Goal: Task Accomplishment & Management: Complete application form

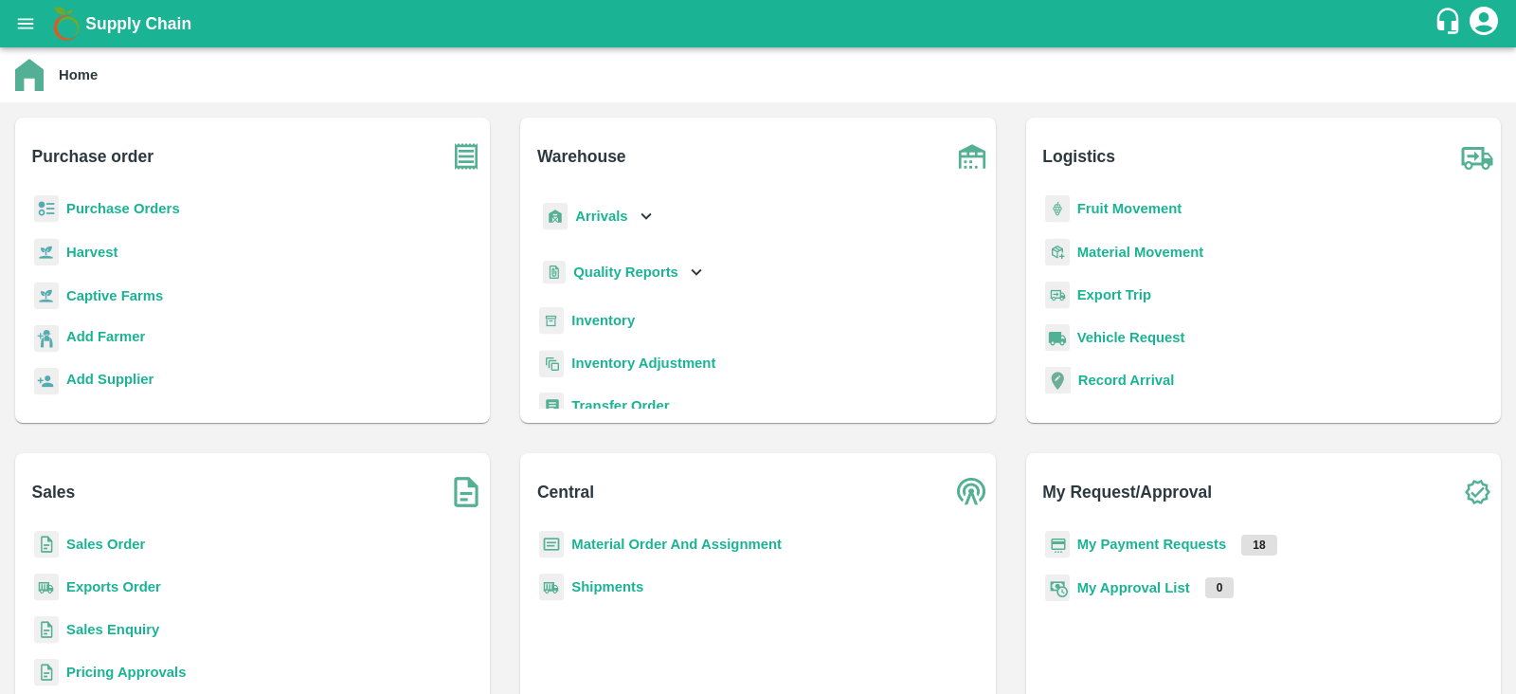
click at [104, 205] on b "Purchase Orders" at bounding box center [123, 208] width 114 height 15
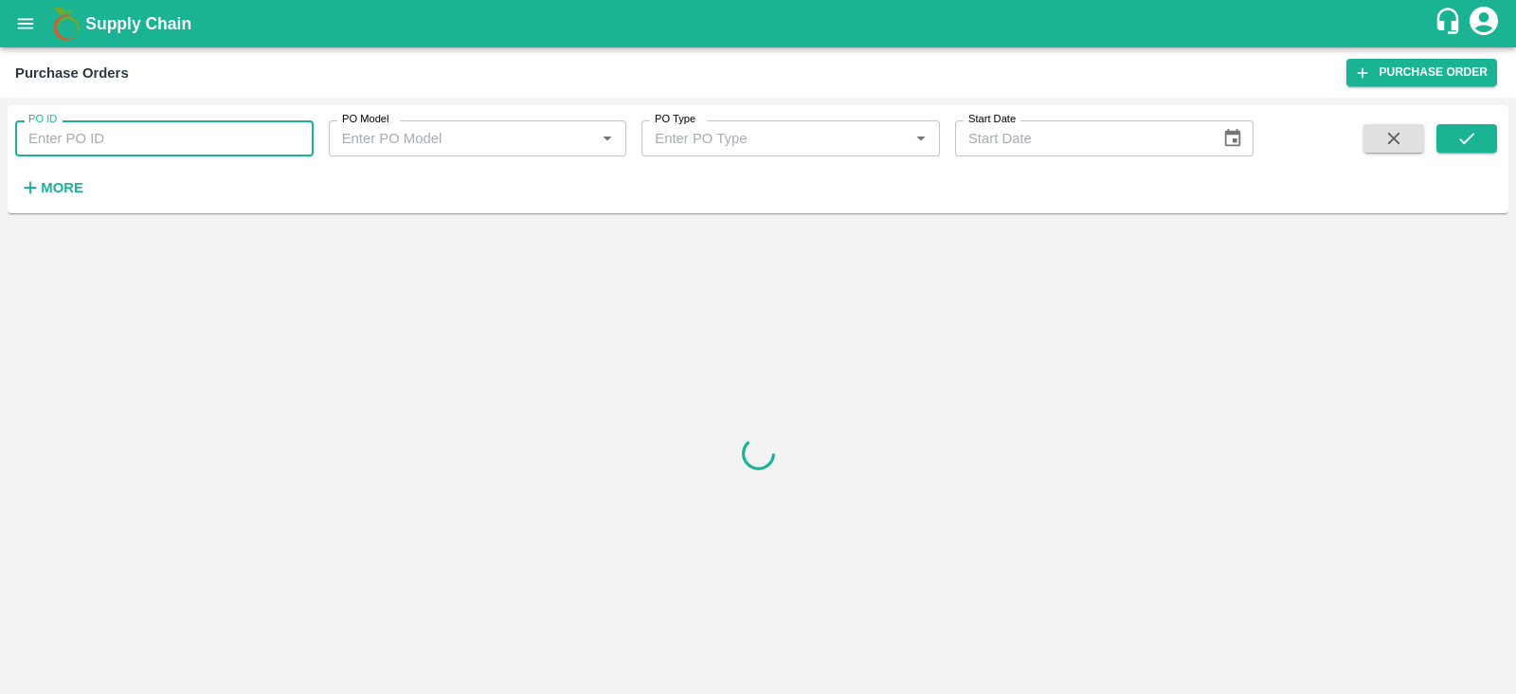
click at [186, 143] on input "PO ID" at bounding box center [164, 138] width 299 height 36
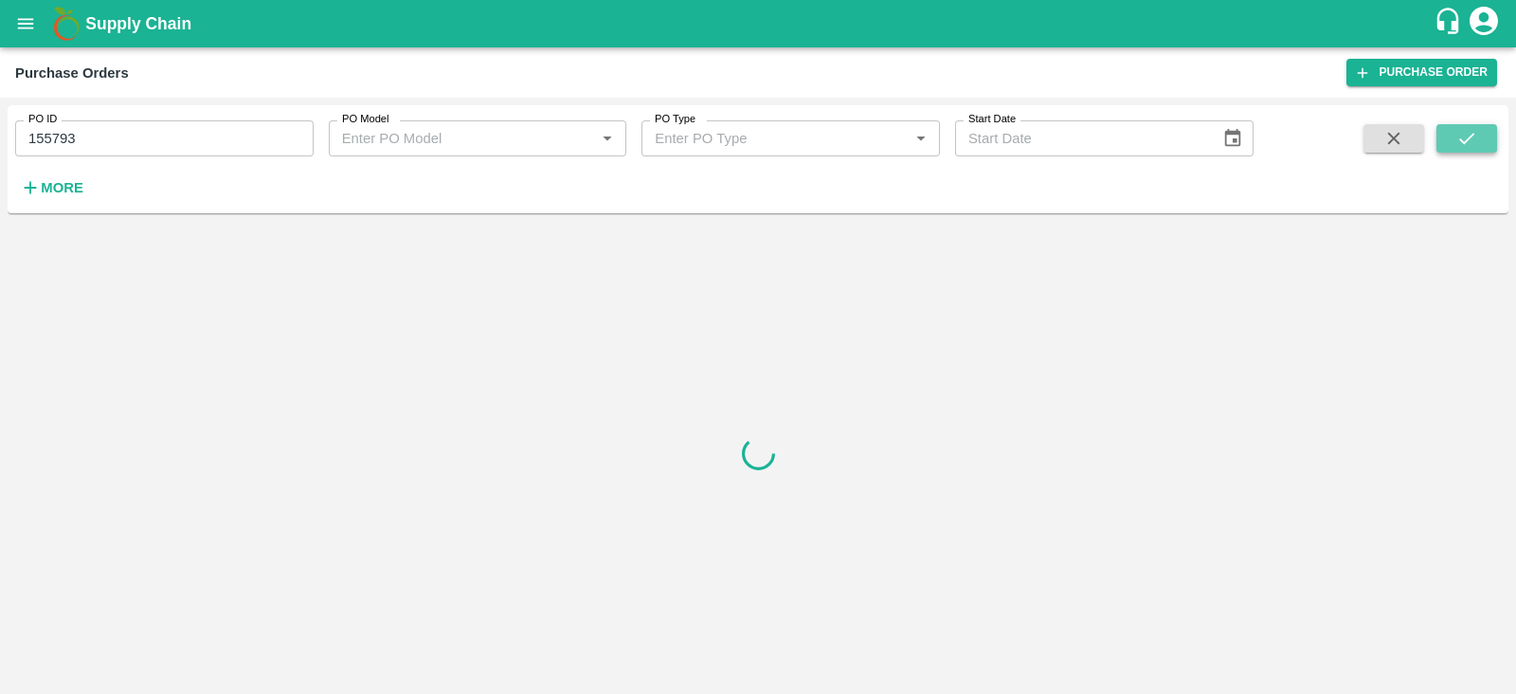
click at [1465, 132] on icon "submit" at bounding box center [1467, 138] width 21 height 21
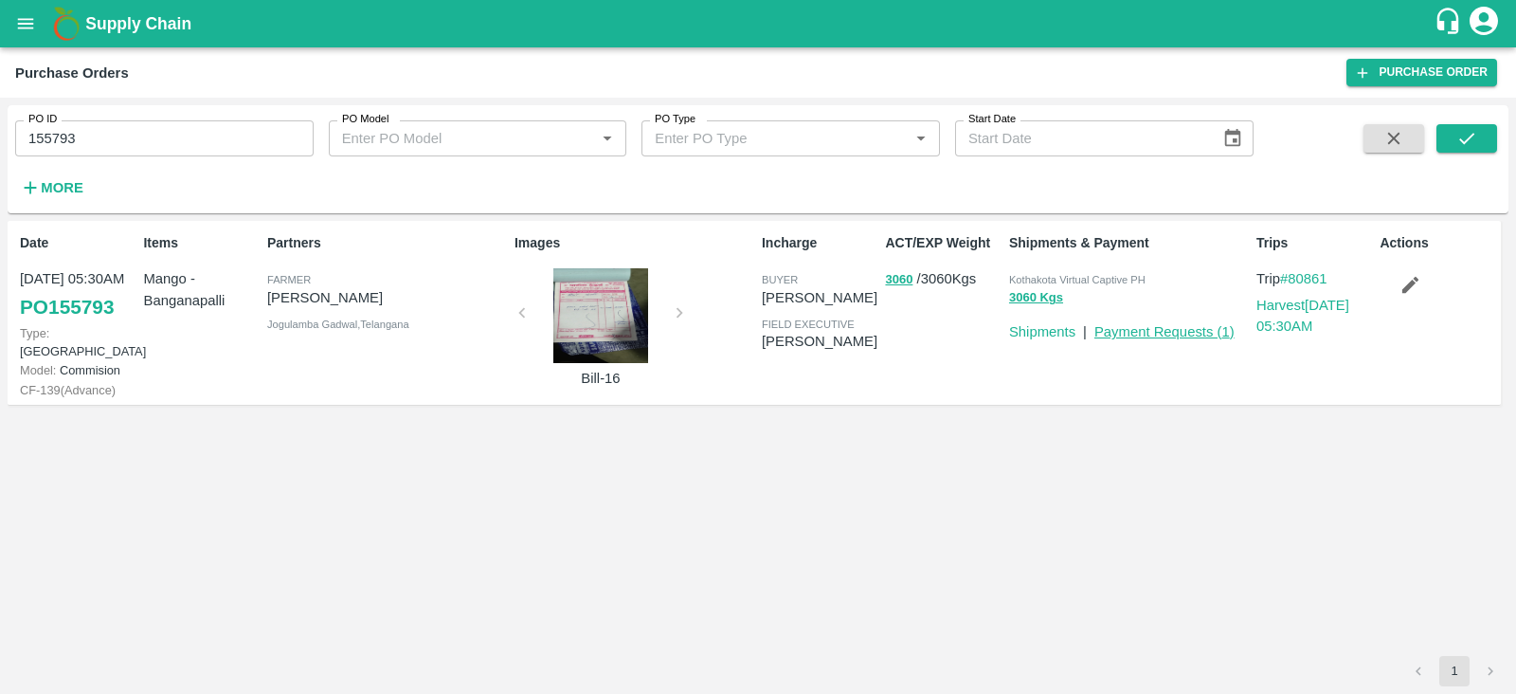
click at [1170, 333] on link "Payment Requests ( 1 )" at bounding box center [1165, 331] width 140 height 15
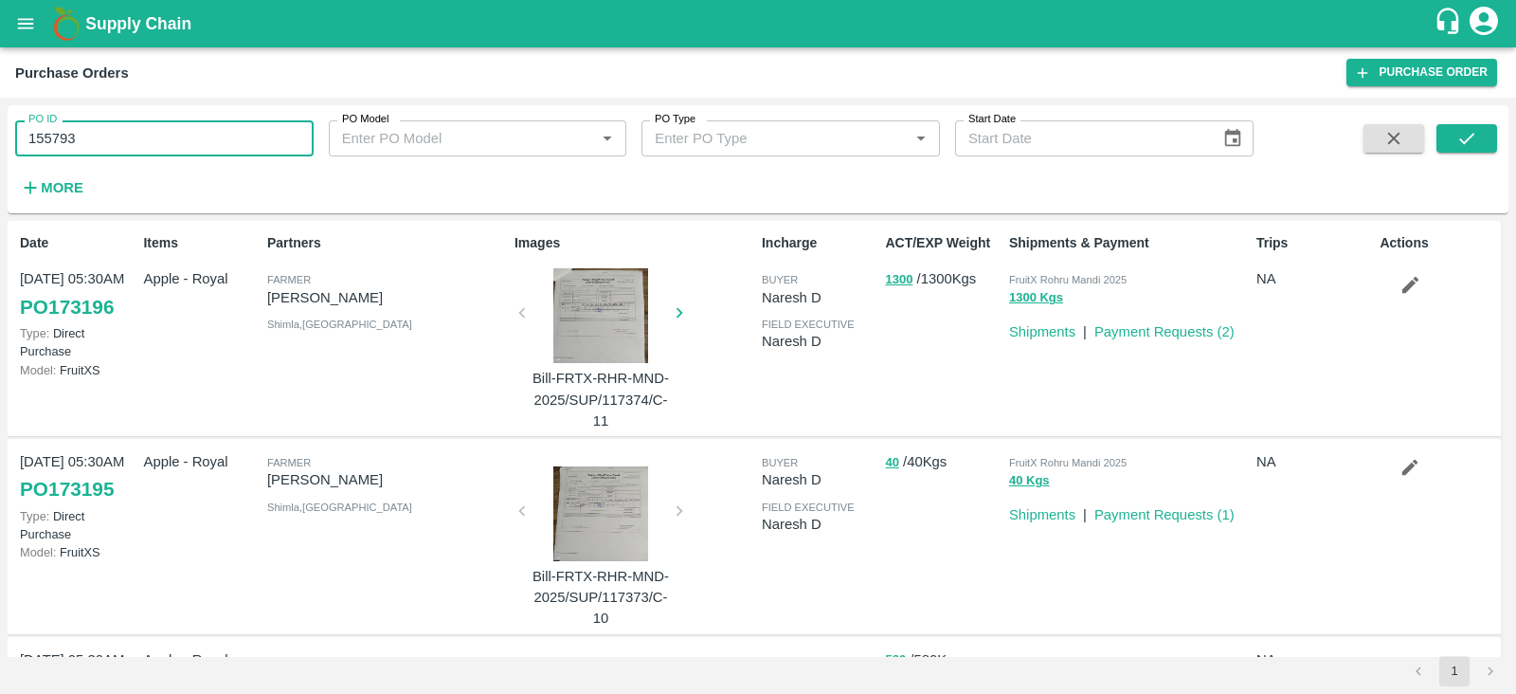
drag, startPoint x: 98, startPoint y: 136, endPoint x: 19, endPoint y: 140, distance: 78.7
click at [19, 140] on input "155793" at bounding box center [164, 138] width 299 height 36
paste input "text"
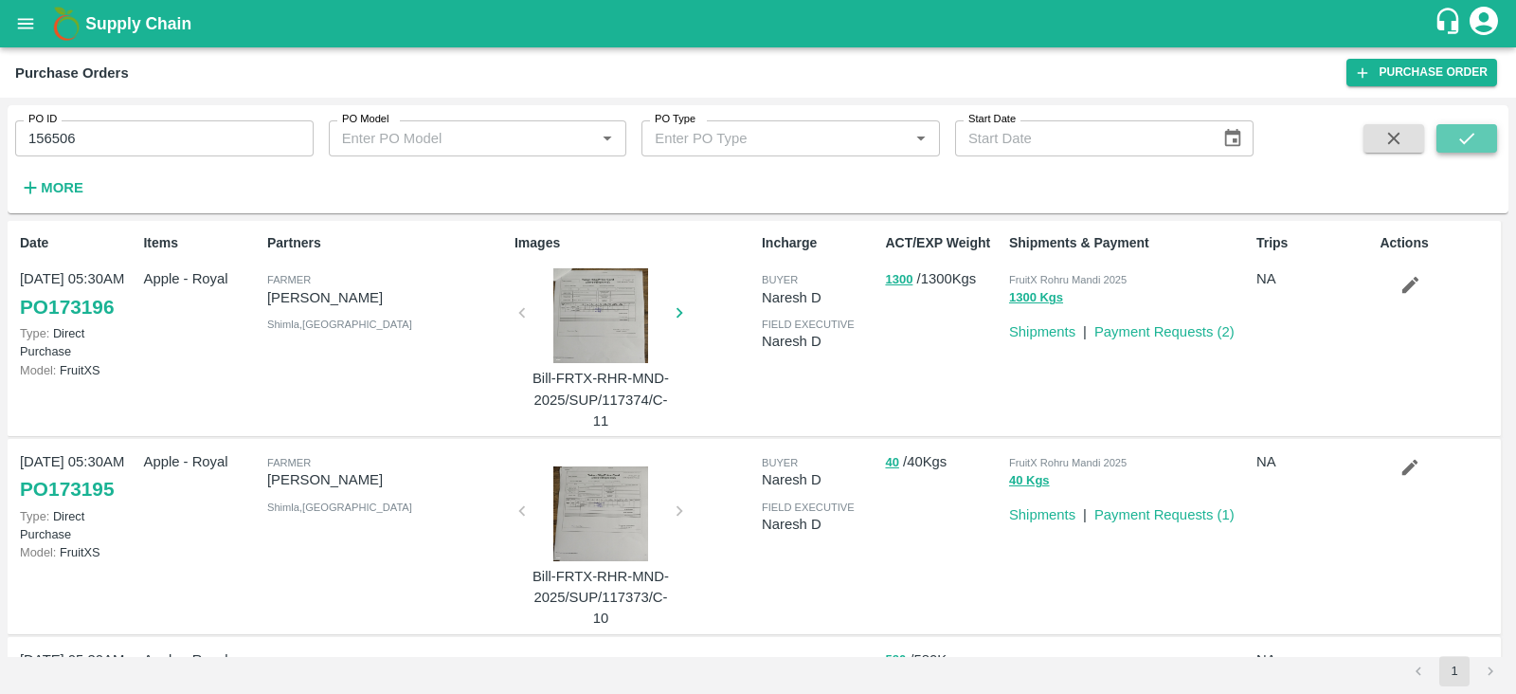
click at [1448, 128] on button "submit" at bounding box center [1467, 138] width 61 height 28
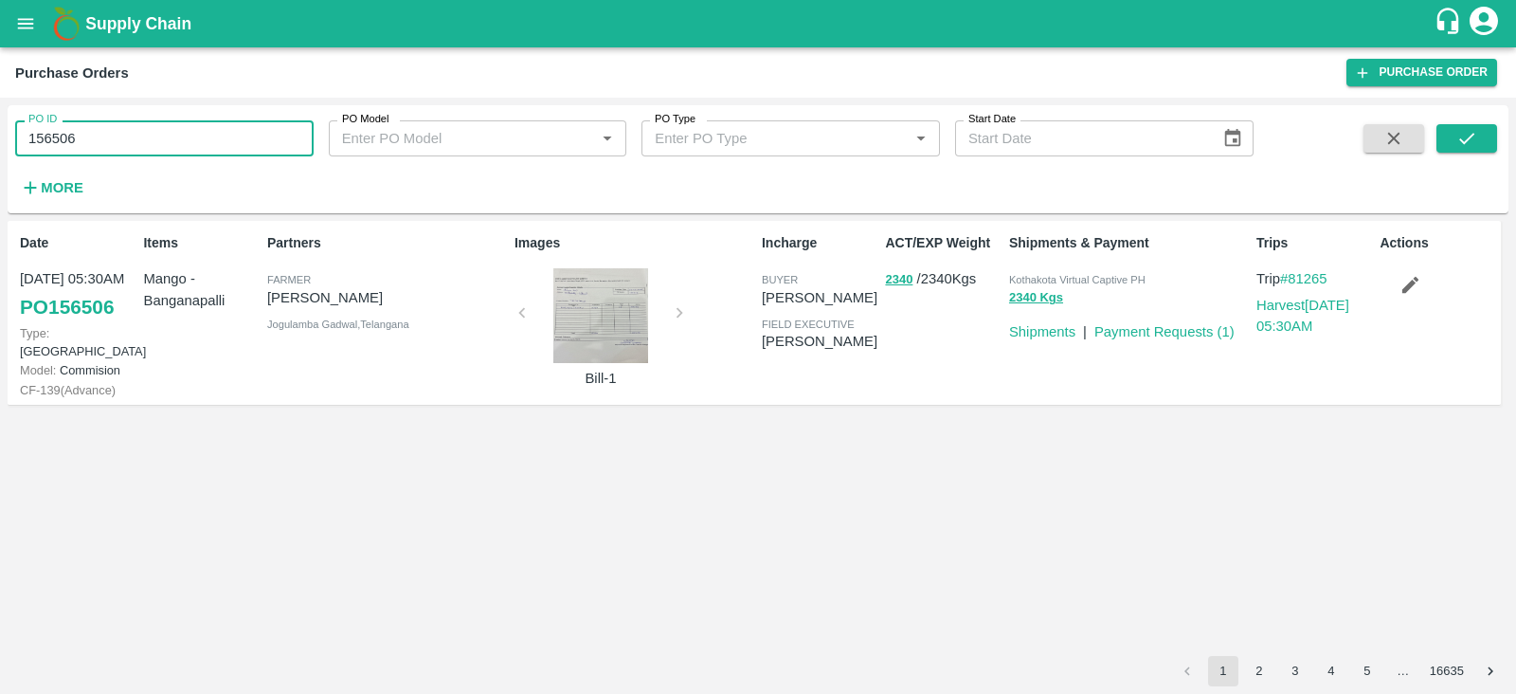
drag, startPoint x: 90, startPoint y: 128, endPoint x: 23, endPoint y: 135, distance: 67.6
click at [23, 135] on input "156506" at bounding box center [164, 138] width 299 height 36
paste input "text"
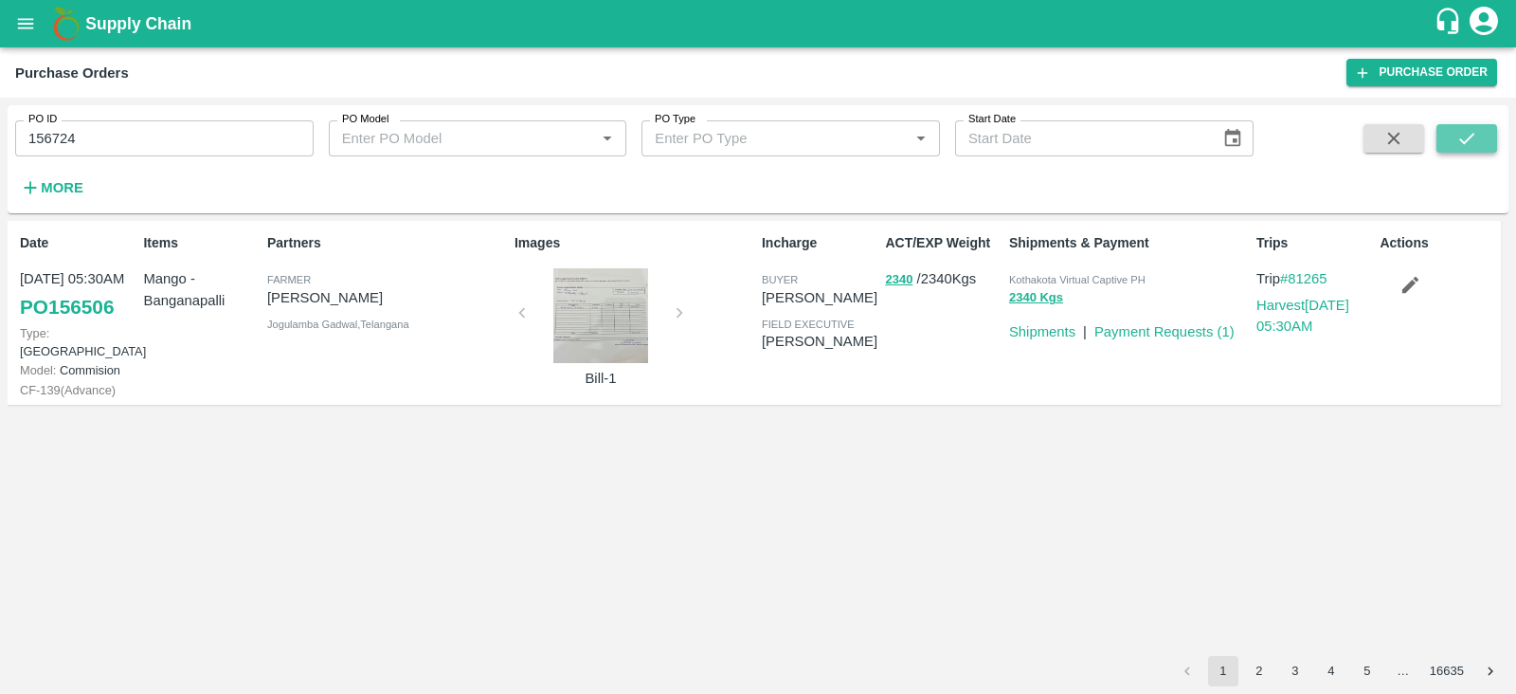
click at [1455, 141] on button "submit" at bounding box center [1467, 138] width 61 height 28
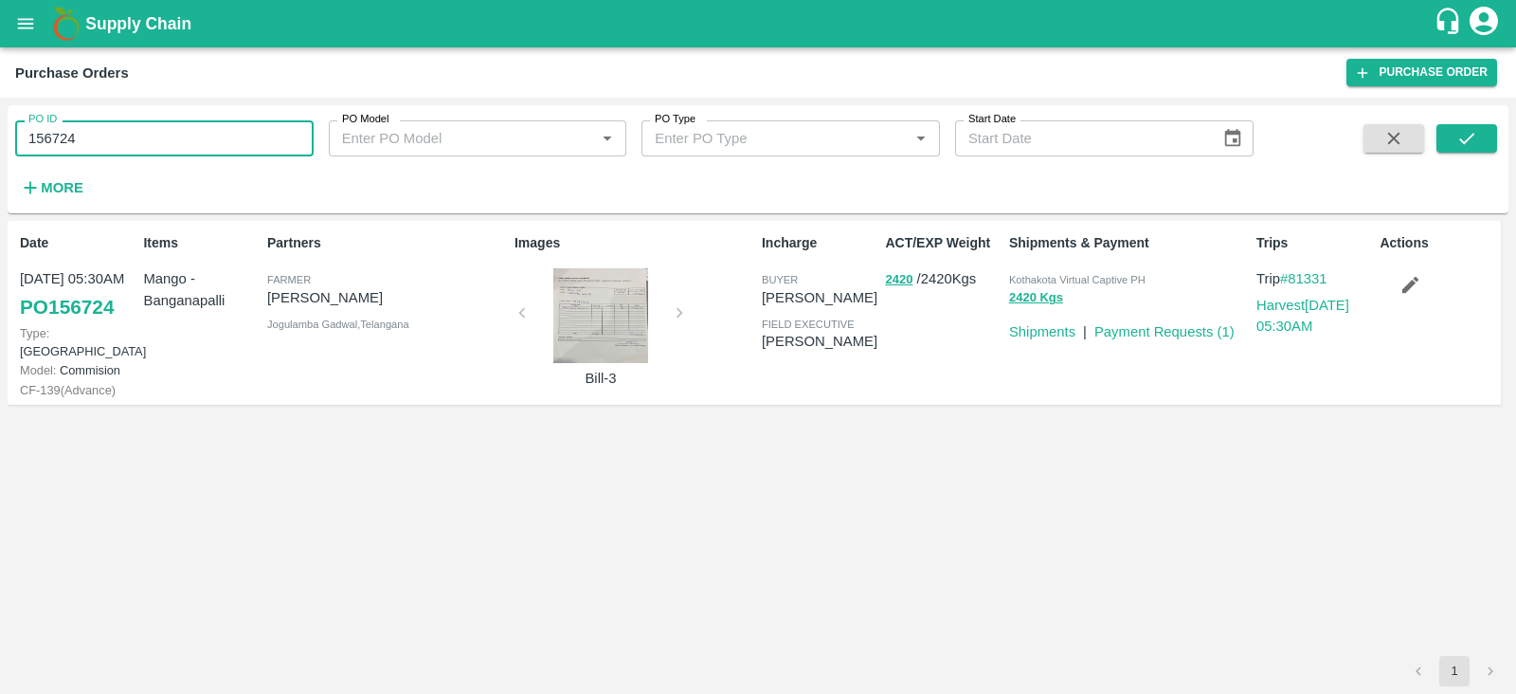
drag, startPoint x: 86, startPoint y: 145, endPoint x: 0, endPoint y: 142, distance: 86.3
click at [0, 142] on div "PO ID 156724 PO ID PO Model PO Model   * PO Type PO Type   * Start Date Start D…" at bounding box center [758, 396] width 1516 height 596
paste input "text"
type input "157117"
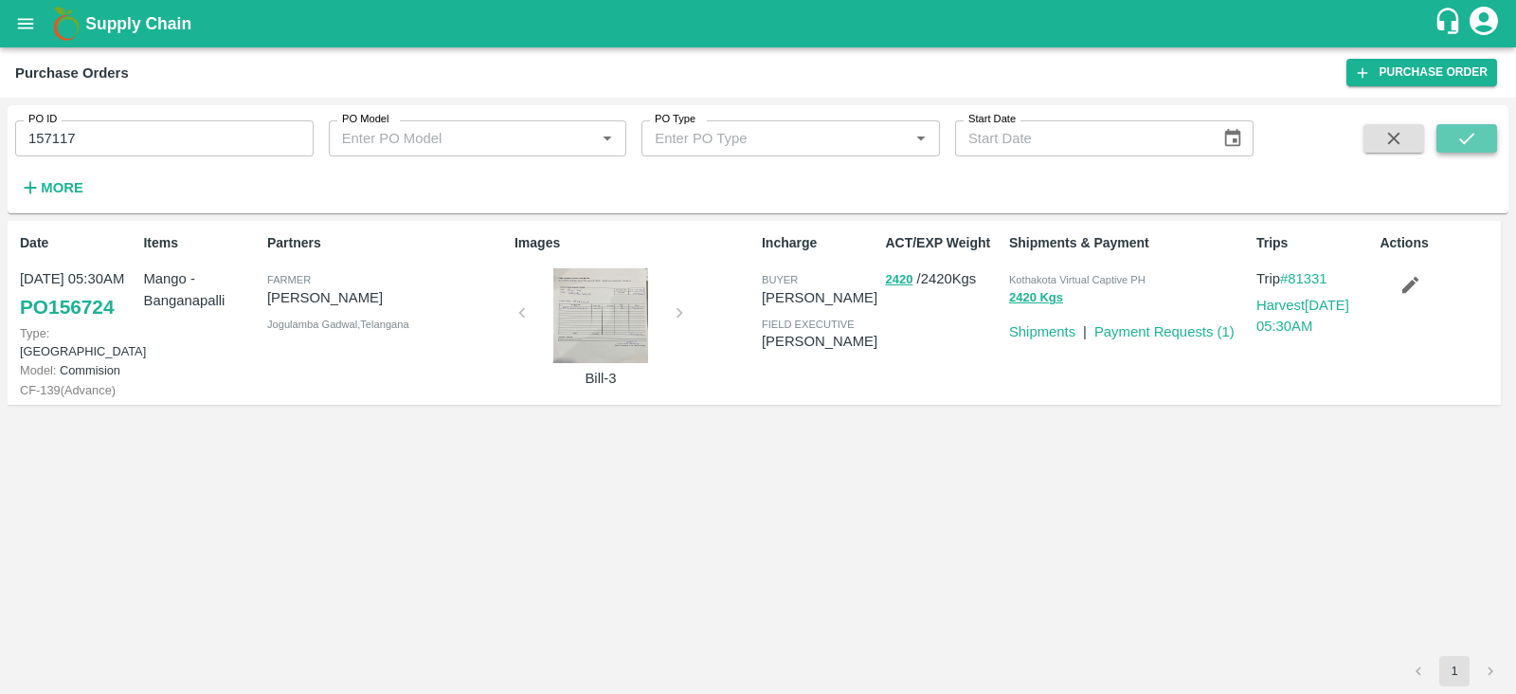
click at [1453, 140] on button "submit" at bounding box center [1467, 138] width 61 height 28
click at [1164, 332] on link "Payment Requests ( 1 )" at bounding box center [1165, 331] width 140 height 15
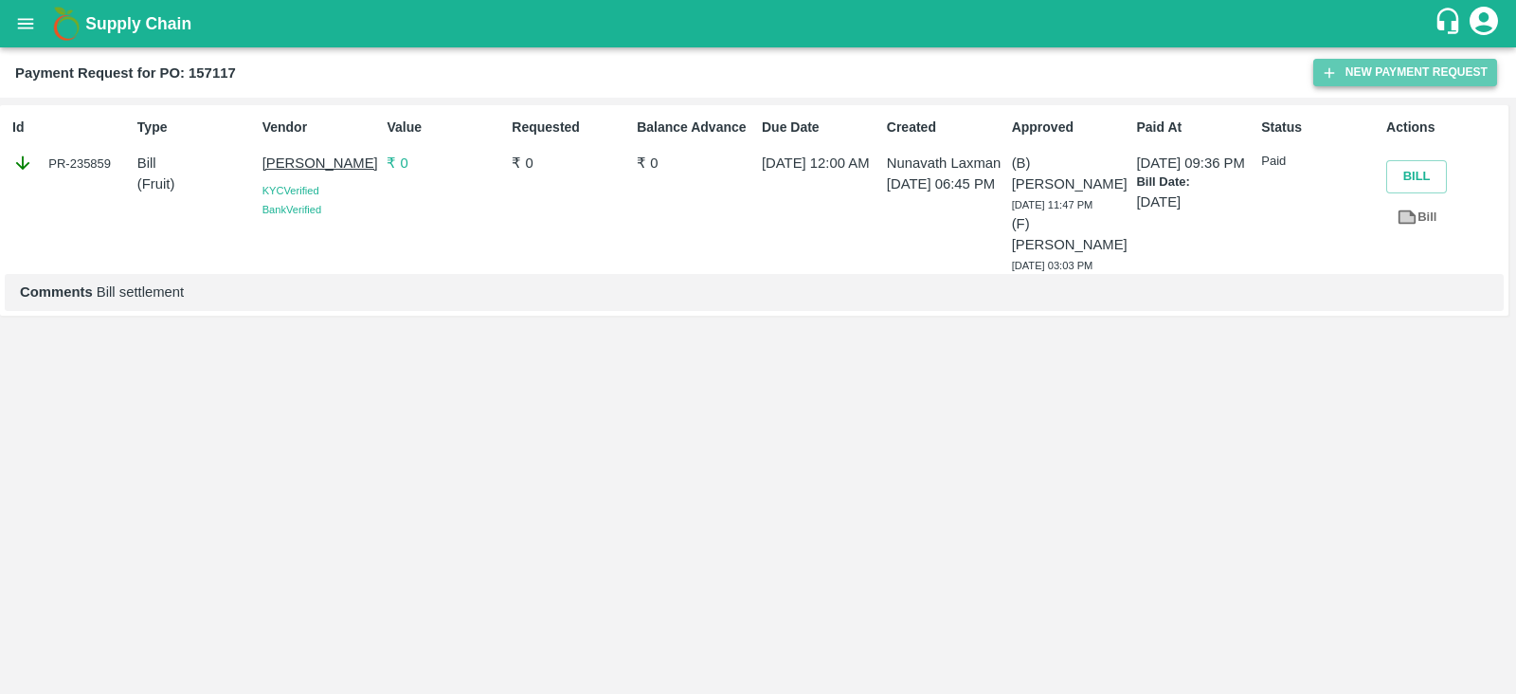
click at [1379, 82] on button "New Payment Request" at bounding box center [1405, 72] width 184 height 27
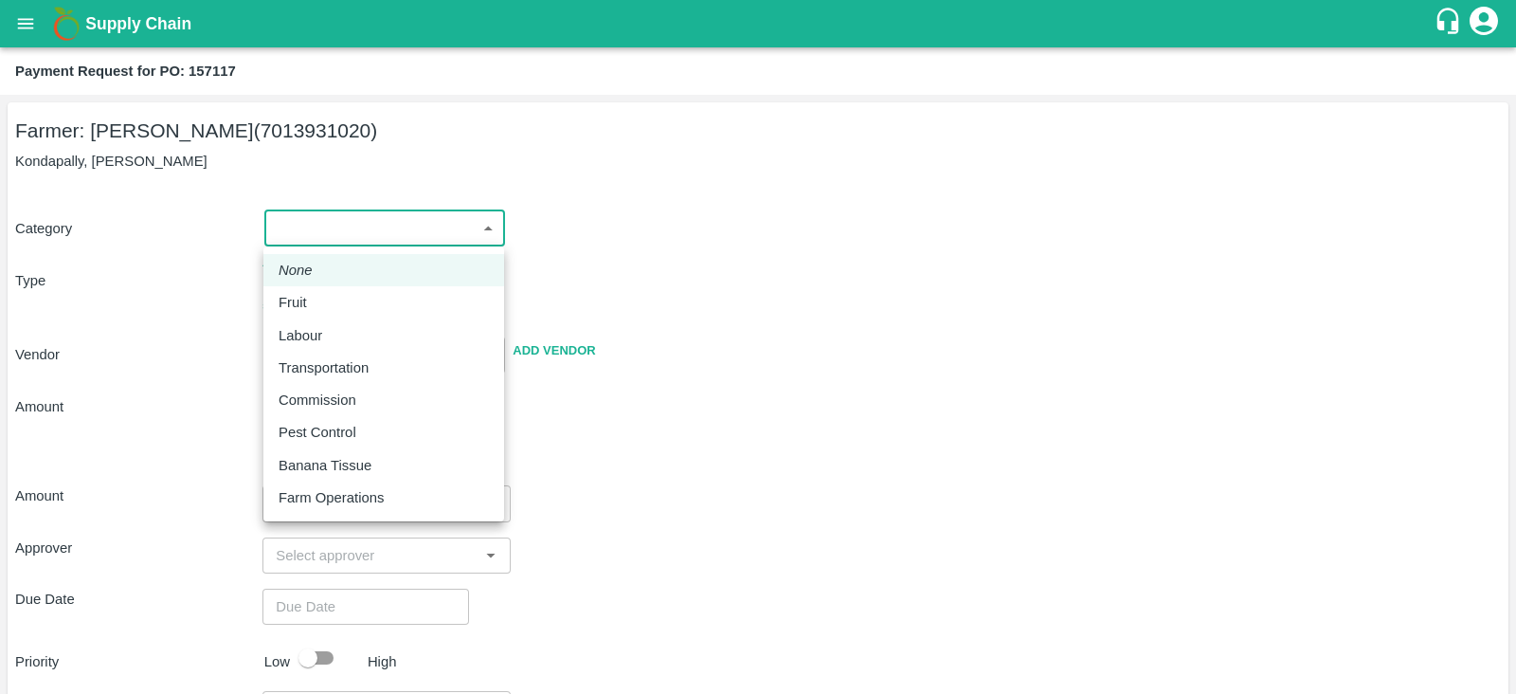
click at [425, 237] on body "Supply Chain Payment Request for PO: 157117 Farmer: Chinna Anji (7013931020) Ko…" at bounding box center [758, 347] width 1516 height 694
click at [317, 310] on div "Fruit" at bounding box center [384, 302] width 210 height 21
type input "1"
type input "Chinna Anji - 7013931020(Farmer)"
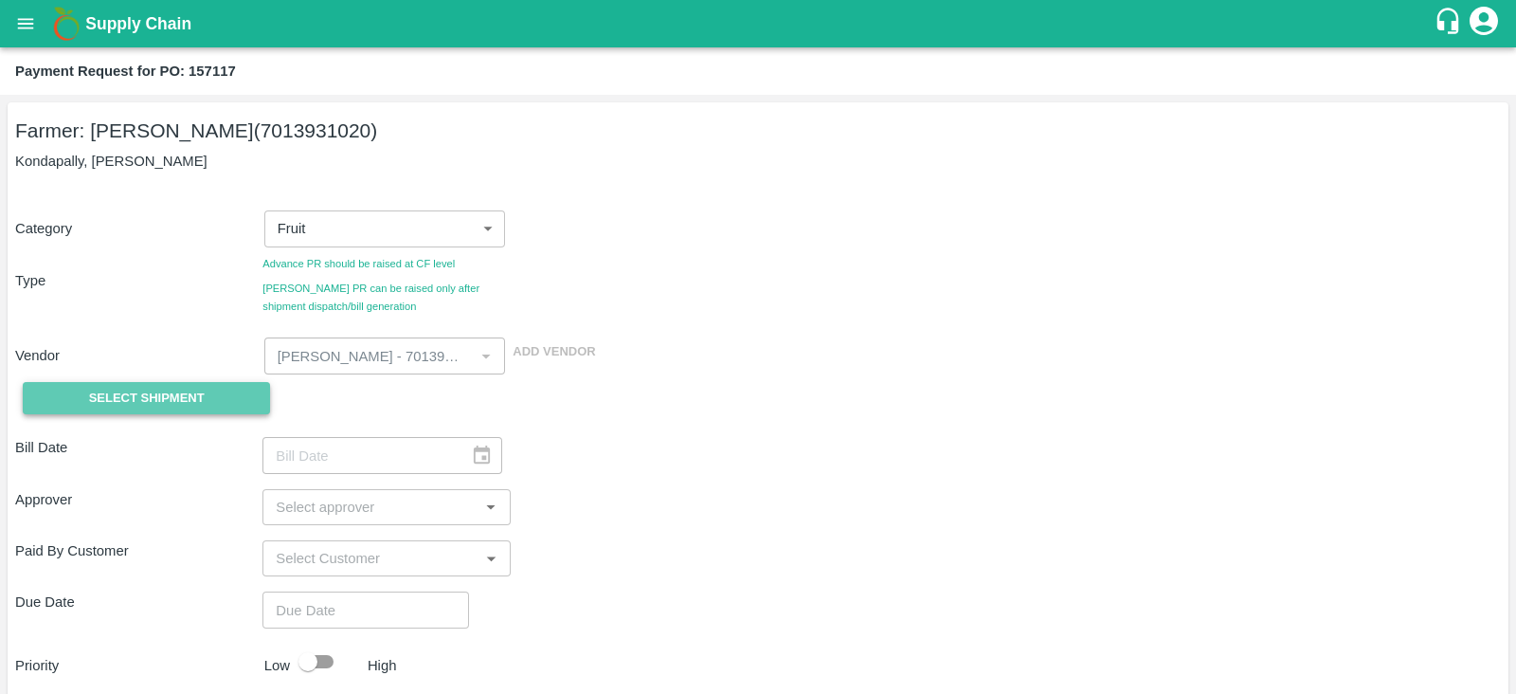
click at [167, 391] on span "Select Shipment" at bounding box center [147, 399] width 116 height 22
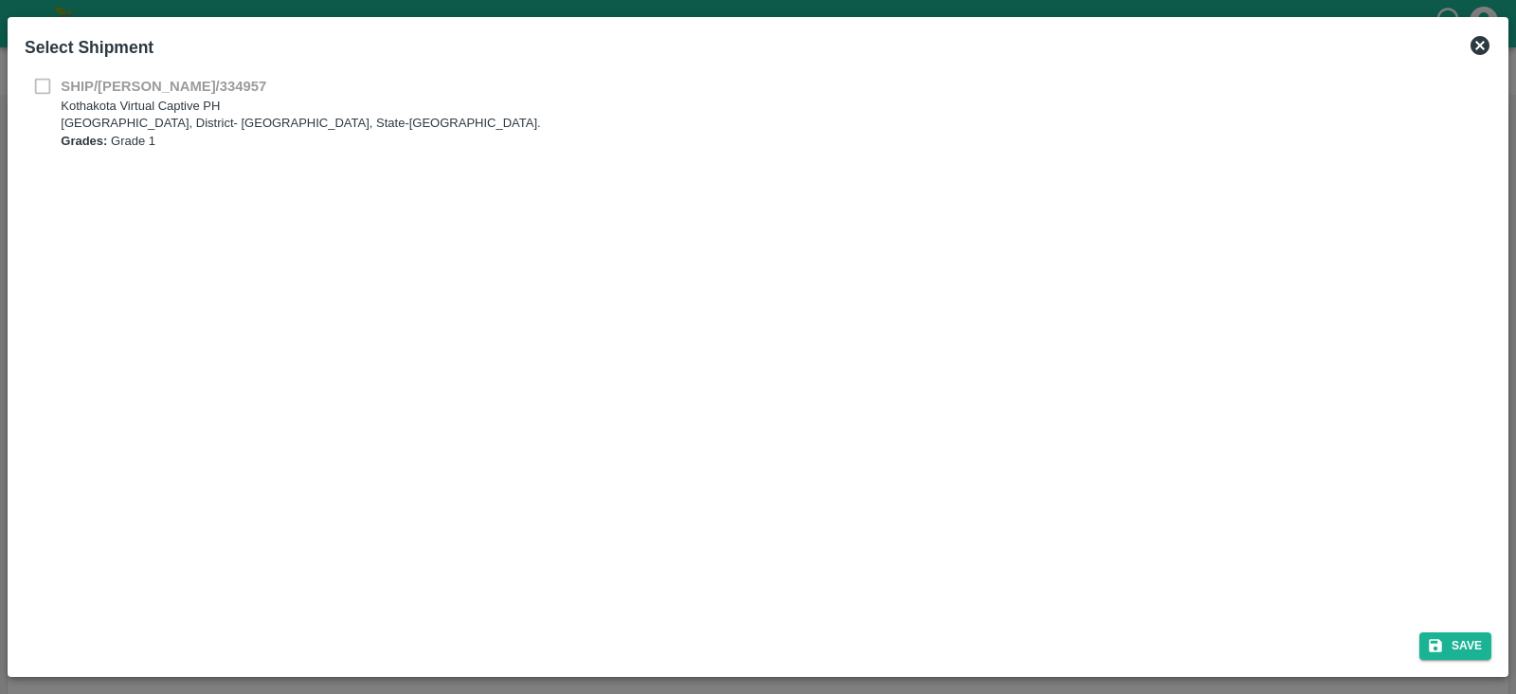
click at [84, 107] on p "Kothakota Virtual Captive PH" at bounding box center [301, 107] width 480 height 18
click at [1482, 49] on icon at bounding box center [1480, 45] width 19 height 19
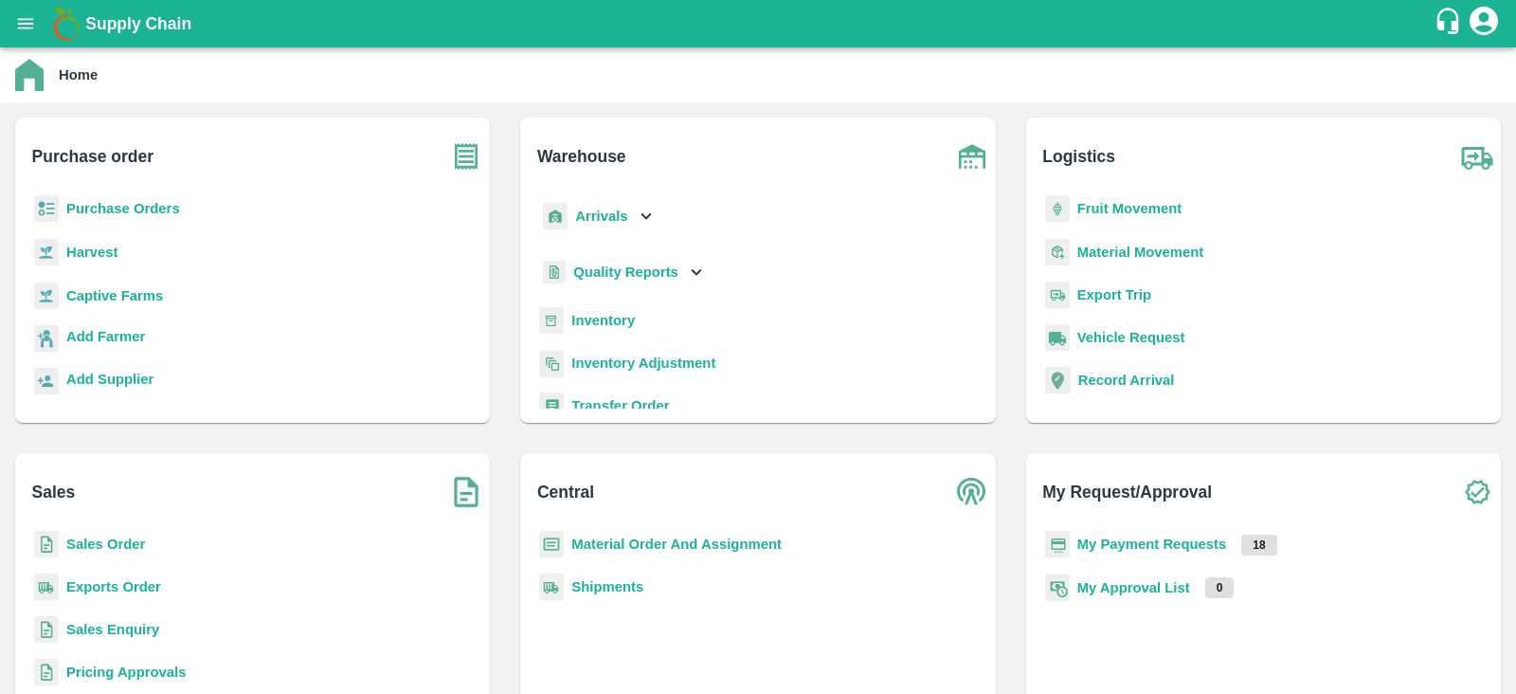
click at [130, 209] on b "Purchase Orders" at bounding box center [123, 208] width 114 height 15
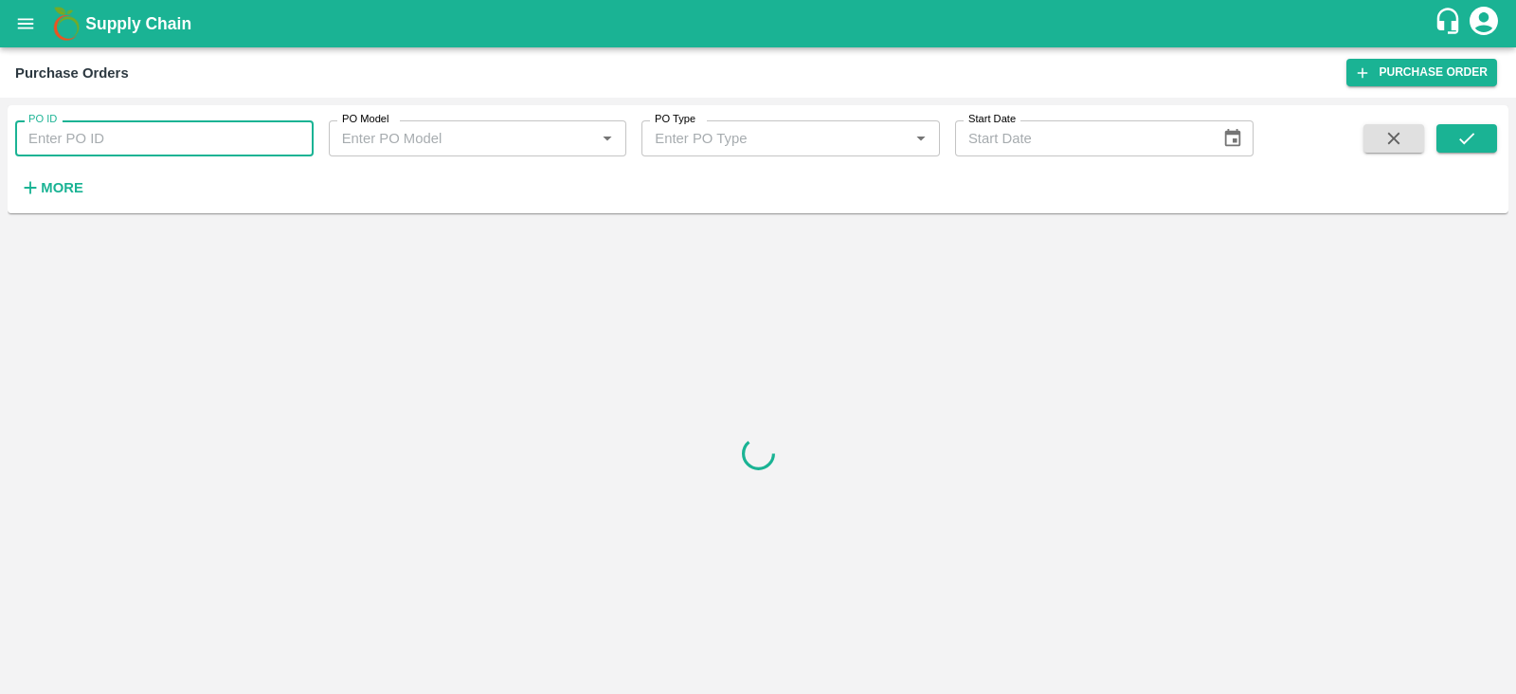
click at [221, 136] on input "PO ID" at bounding box center [164, 138] width 299 height 36
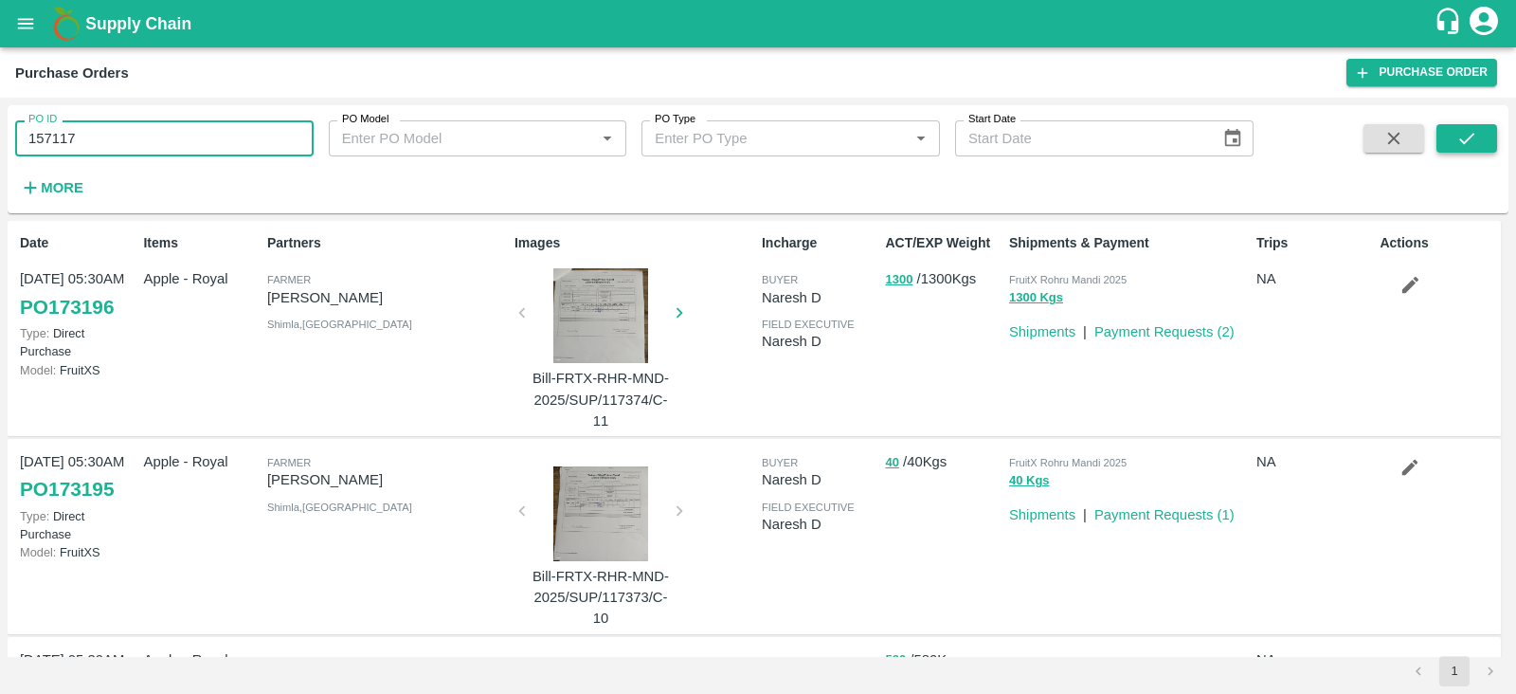
type input "157117"
click at [1455, 130] on button "submit" at bounding box center [1467, 138] width 61 height 28
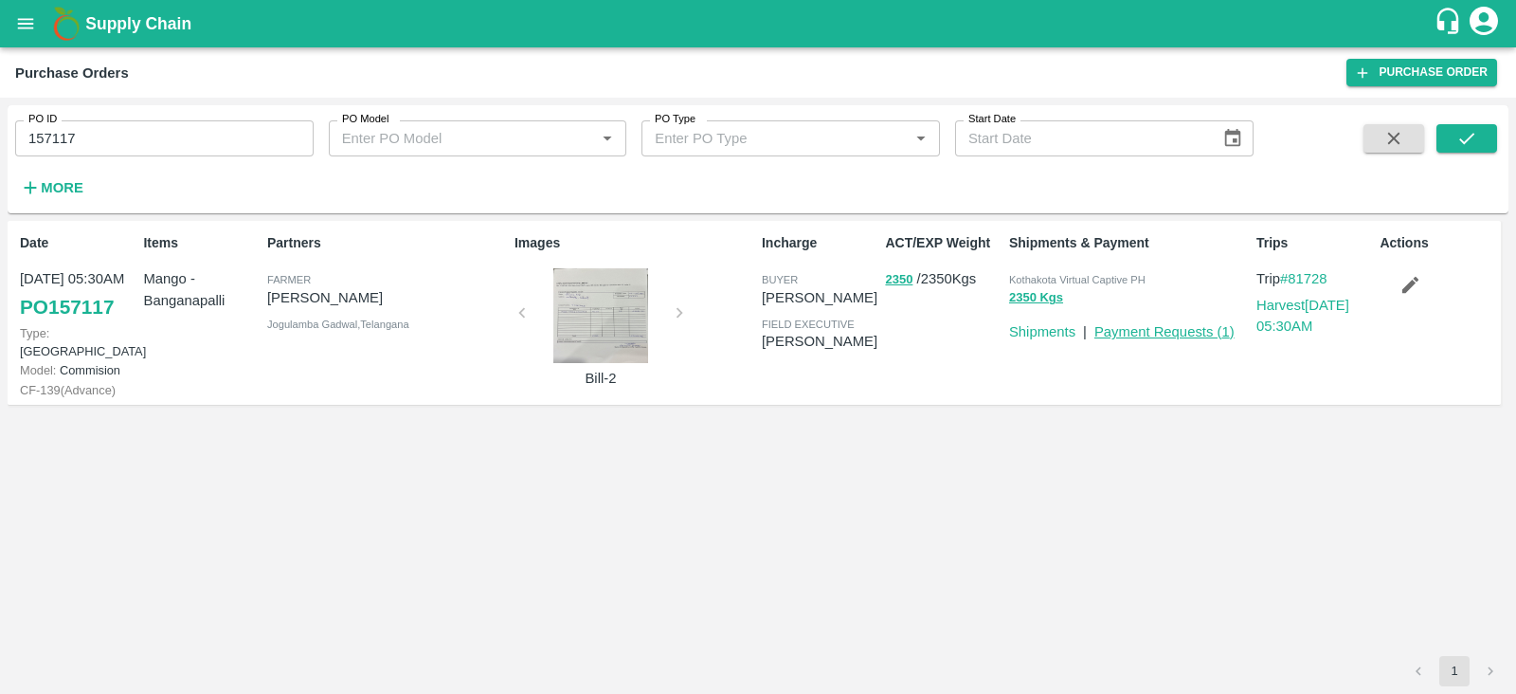
click at [1169, 326] on link "Payment Requests ( 1 )" at bounding box center [1165, 331] width 140 height 15
